Goal: Information Seeking & Learning: Learn about a topic

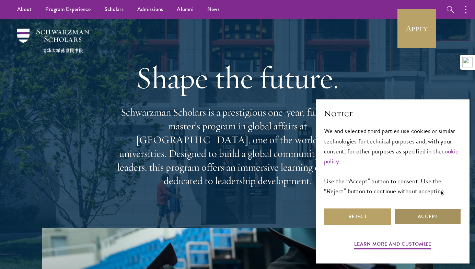
click at [420, 214] on button "Accept" at bounding box center [427, 216] width 67 height 16
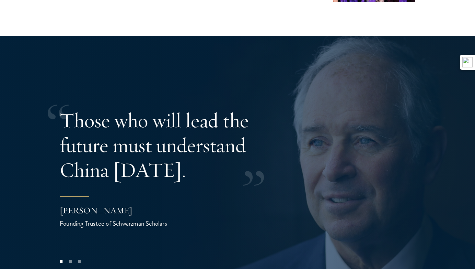
scroll to position [1323, 0]
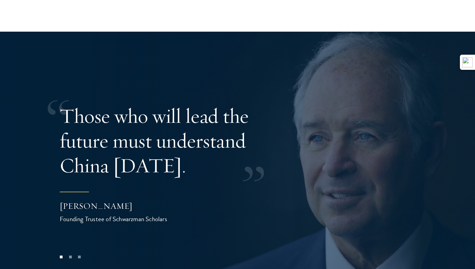
drag, startPoint x: 479, startPoint y: 25, endPoint x: 480, endPoint y: 177, distance: 151.8
click at [458, 144] on button at bounding box center [457, 153] width 23 height 19
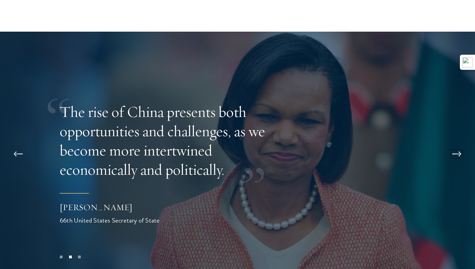
click at [458, 144] on button at bounding box center [457, 153] width 23 height 19
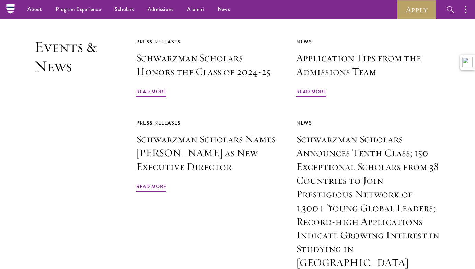
scroll to position [1617, 0]
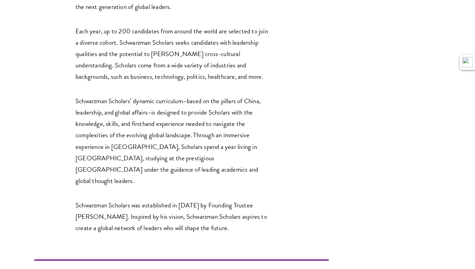
scroll to position [1166, 0]
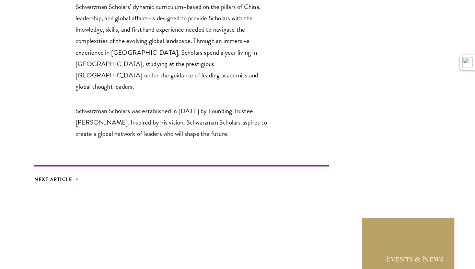
scroll to position [1272, 0]
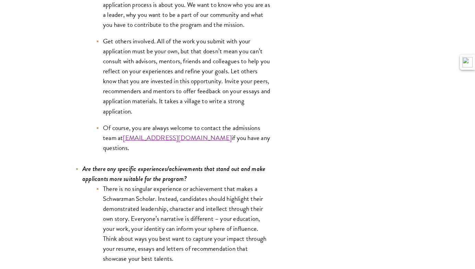
scroll to position [2921, 0]
